Goal: Transaction & Acquisition: Purchase product/service

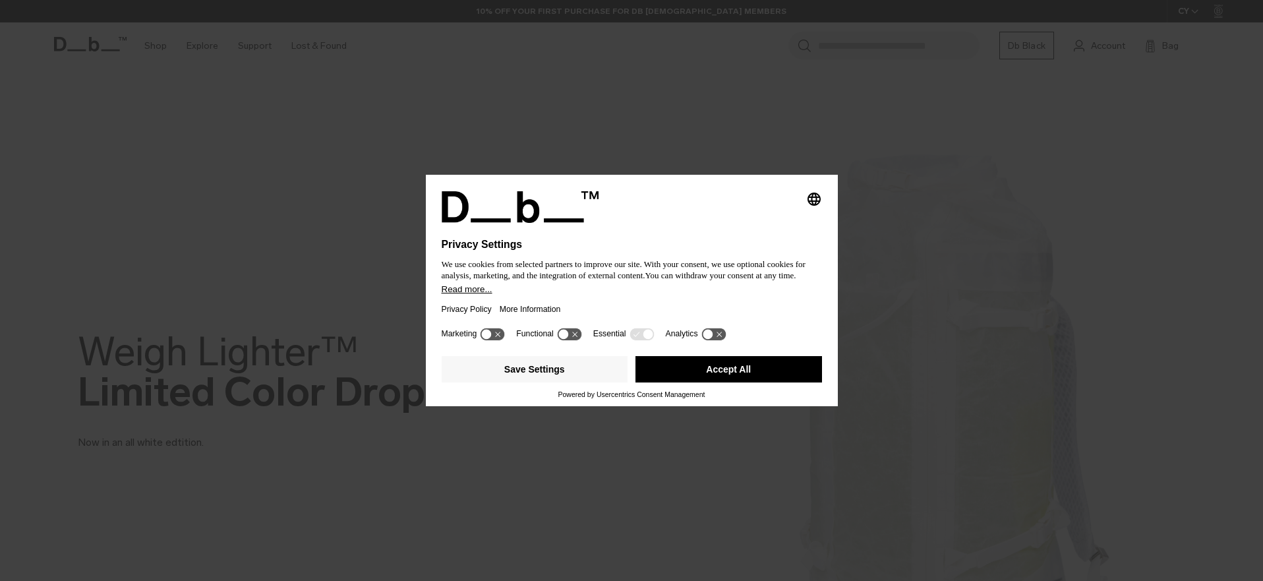
click at [713, 372] on button "Accept All" at bounding box center [728, 369] width 187 height 26
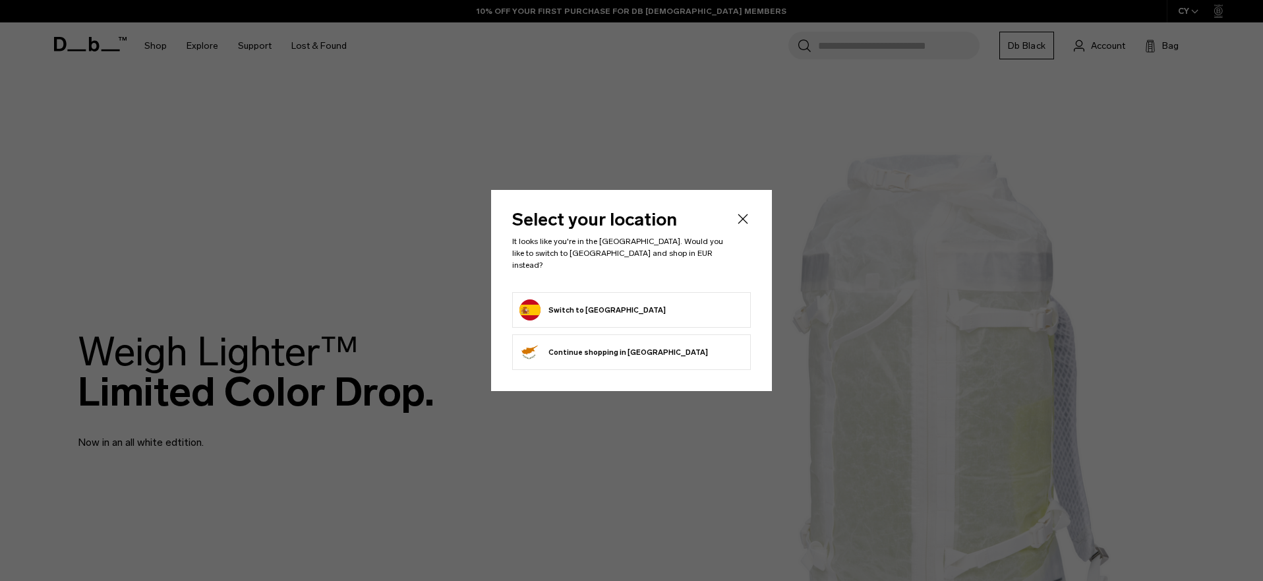
click at [674, 299] on form "Switch to Spain" at bounding box center [631, 309] width 224 height 21
click at [744, 225] on icon "Close" at bounding box center [743, 219] width 16 height 16
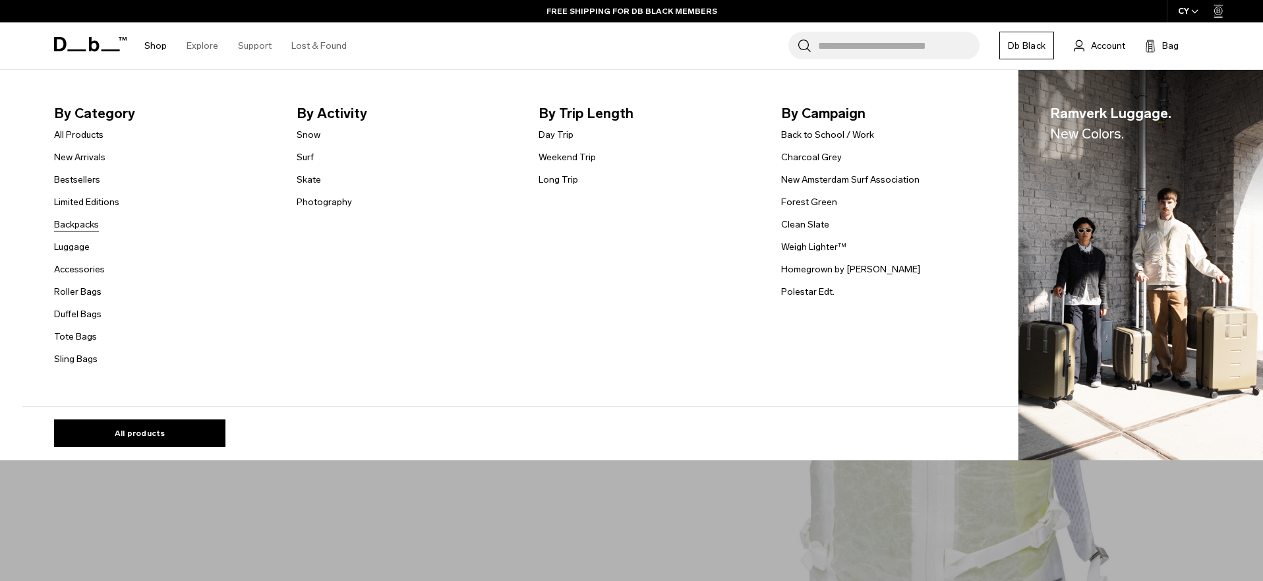
click at [79, 218] on link "Backpacks" at bounding box center [76, 225] width 45 height 14
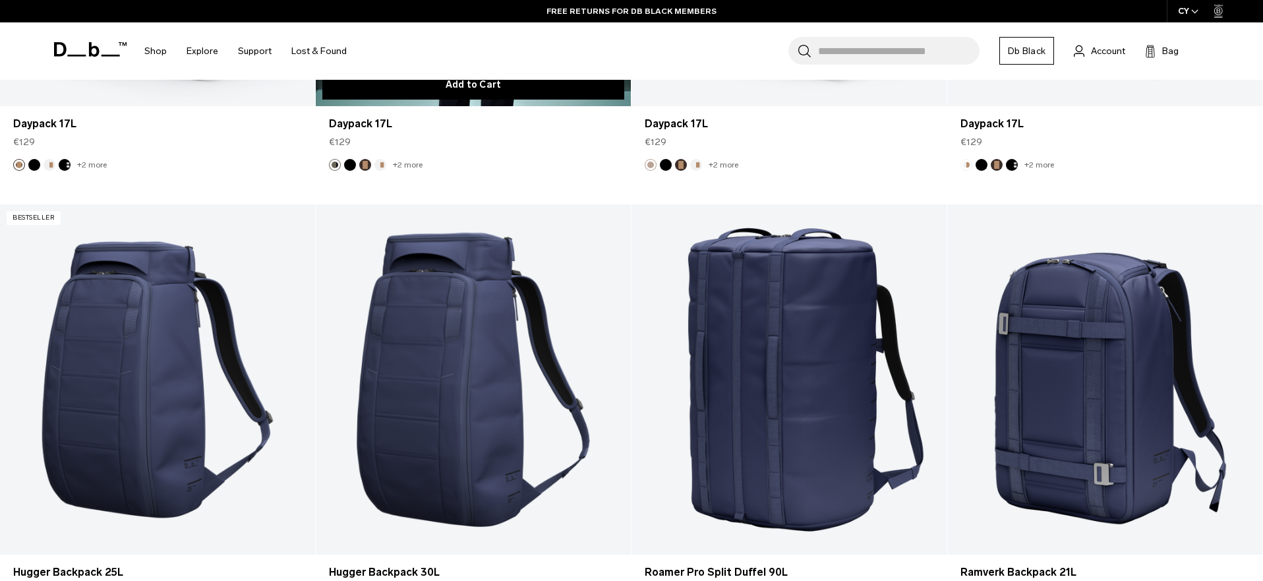
scroll to position [3962, 0]
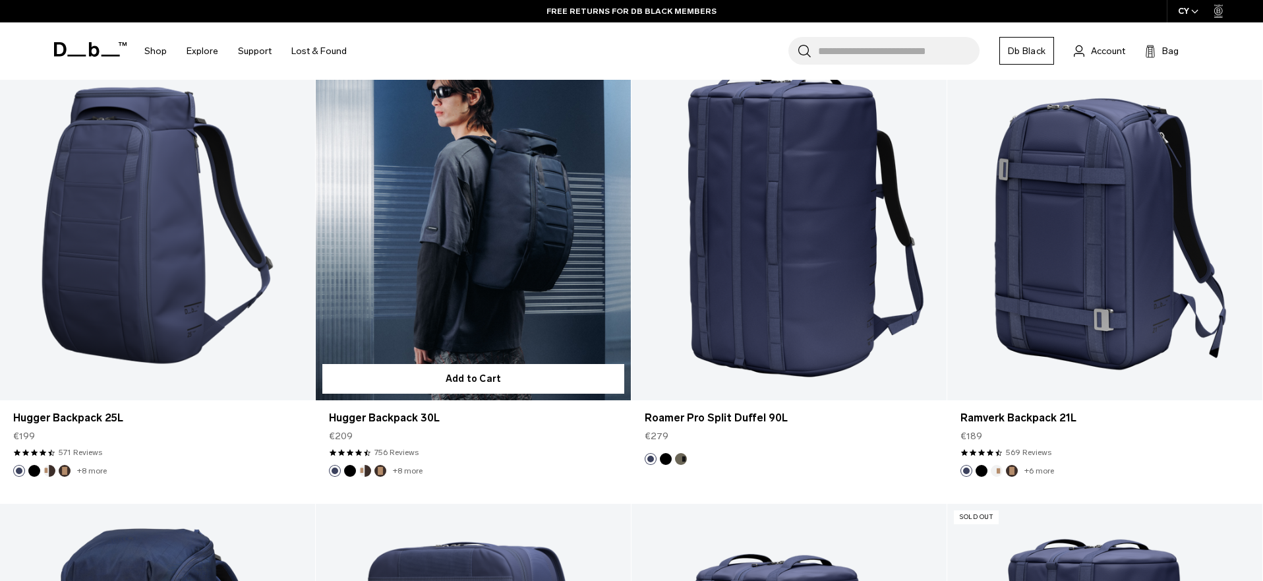
click at [445, 270] on link "Hugger Backpack 30L" at bounding box center [473, 225] width 315 height 350
